Goal: Book appointment/travel/reservation

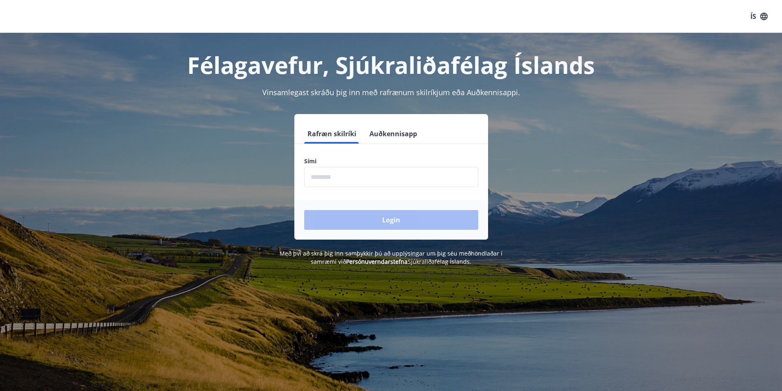
click at [317, 178] on input "phone" at bounding box center [391, 177] width 174 height 20
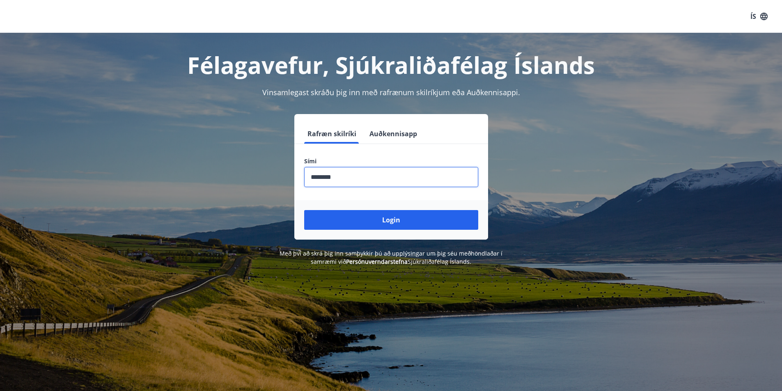
type input "********"
click at [304, 210] on button "Login" at bounding box center [391, 220] width 174 height 20
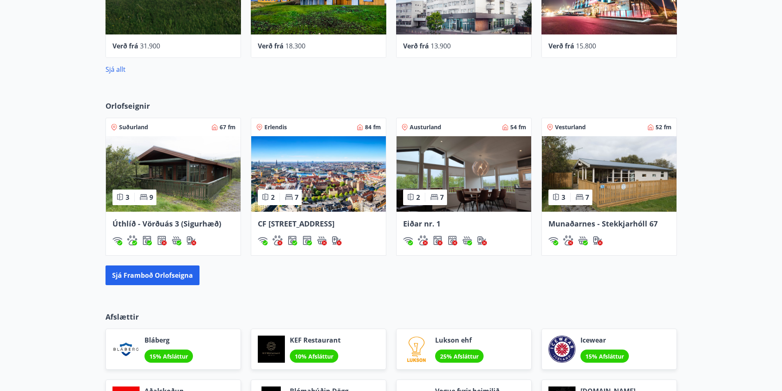
scroll to position [475, 0]
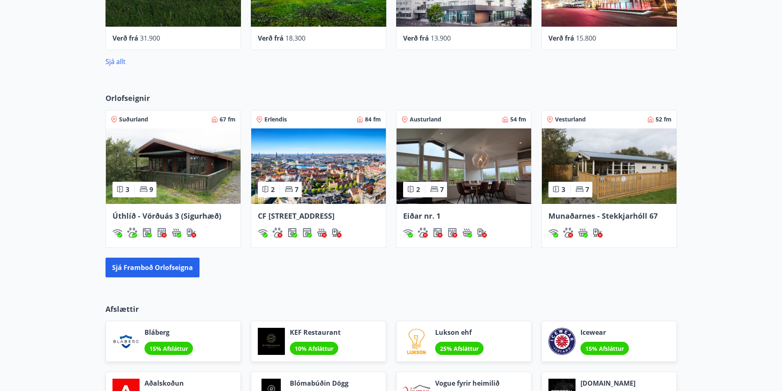
click at [295, 143] on img at bounding box center [318, 166] width 135 height 76
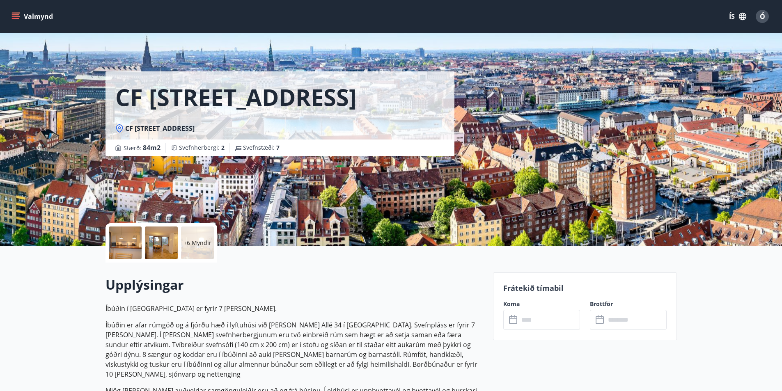
click at [513, 304] on label "Koma" at bounding box center [541, 304] width 77 height 8
click at [541, 323] on input "text" at bounding box center [549, 320] width 61 height 20
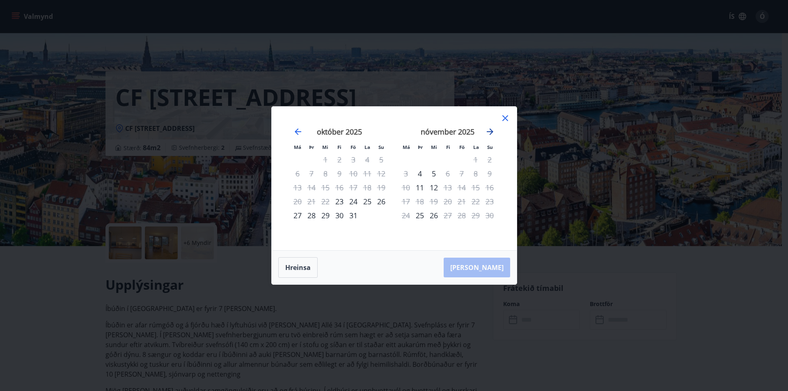
click at [491, 130] on icon "Move forward to switch to the next month." at bounding box center [490, 131] width 7 height 7
click at [297, 131] on icon "Move backward to switch to the previous month." at bounding box center [298, 131] width 7 height 7
click at [504, 119] on icon at bounding box center [505, 118] width 10 height 10
